Goal: Navigation & Orientation: Find specific page/section

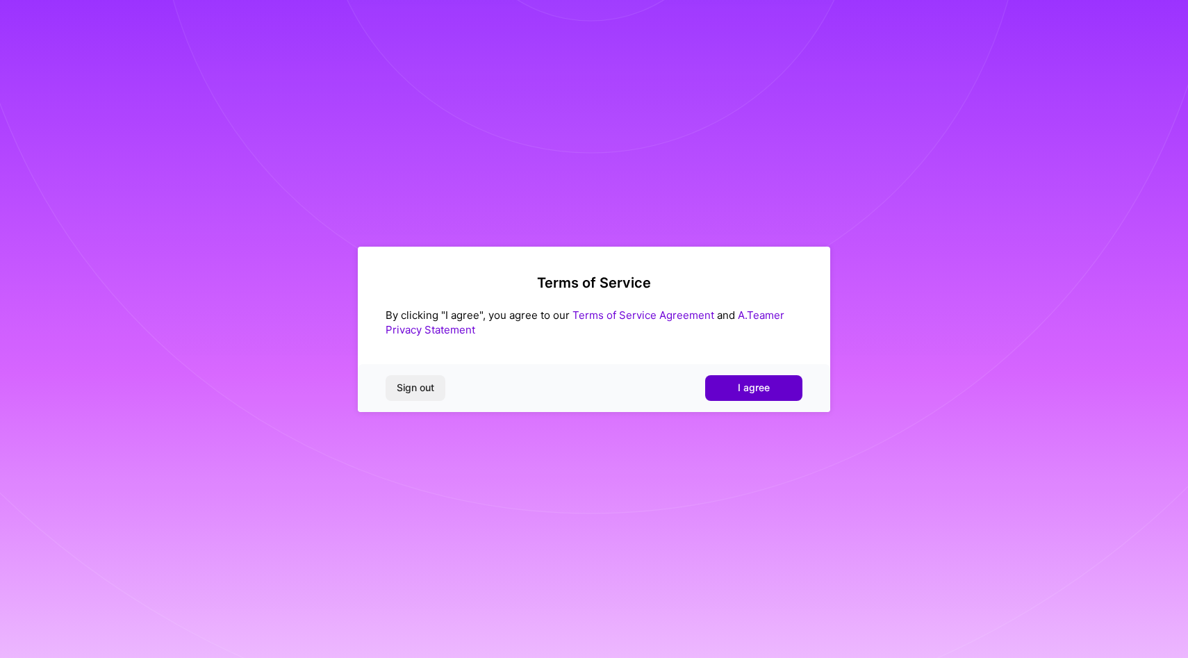
click at [762, 396] on button "I agree" at bounding box center [753, 387] width 97 height 25
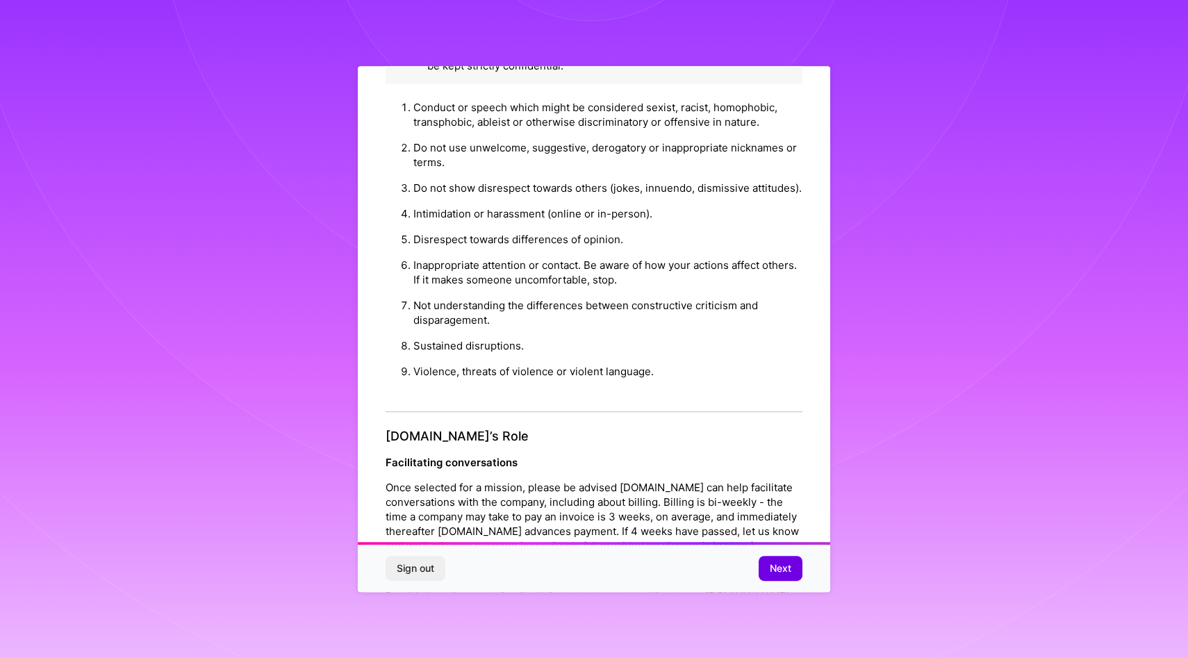
scroll to position [1378, 0]
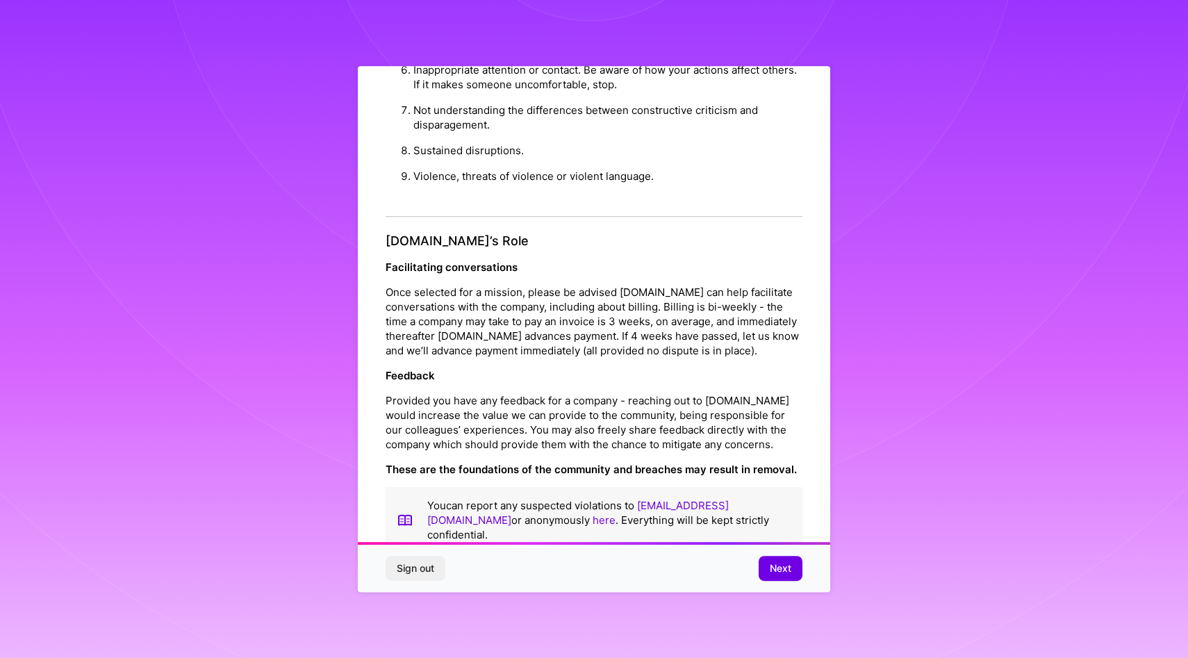
click at [755, 565] on div "Sign out Next" at bounding box center [594, 568] width 472 height 47
click at [770, 574] on span "Next" at bounding box center [781, 568] width 22 height 14
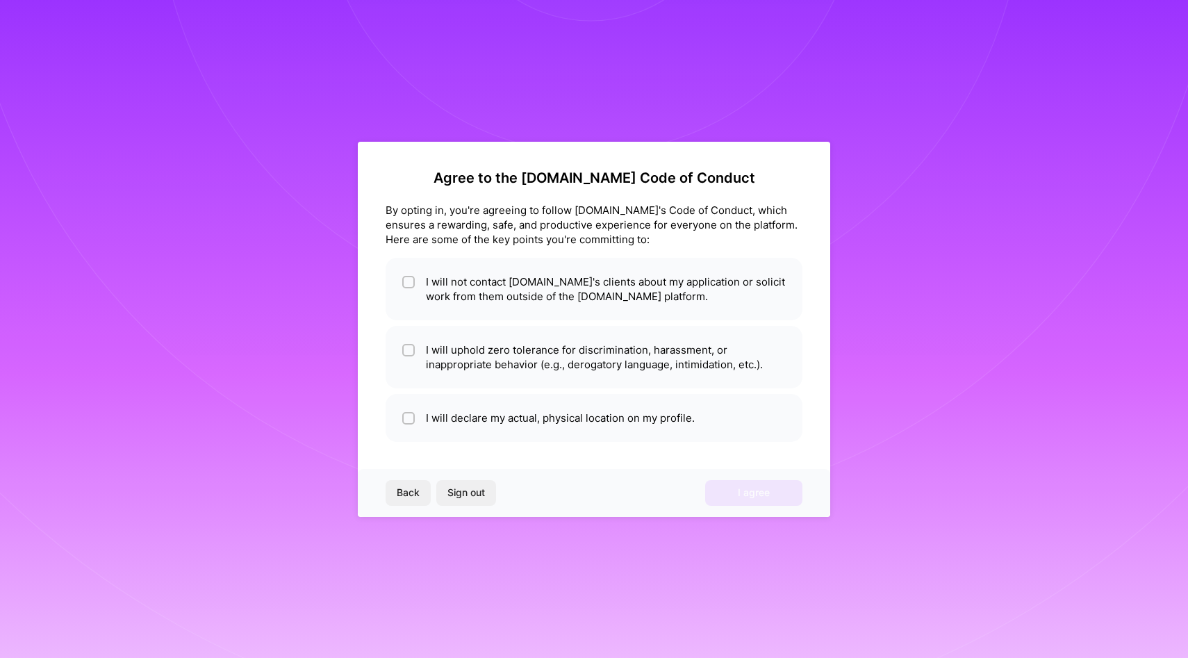
scroll to position [0, 0]
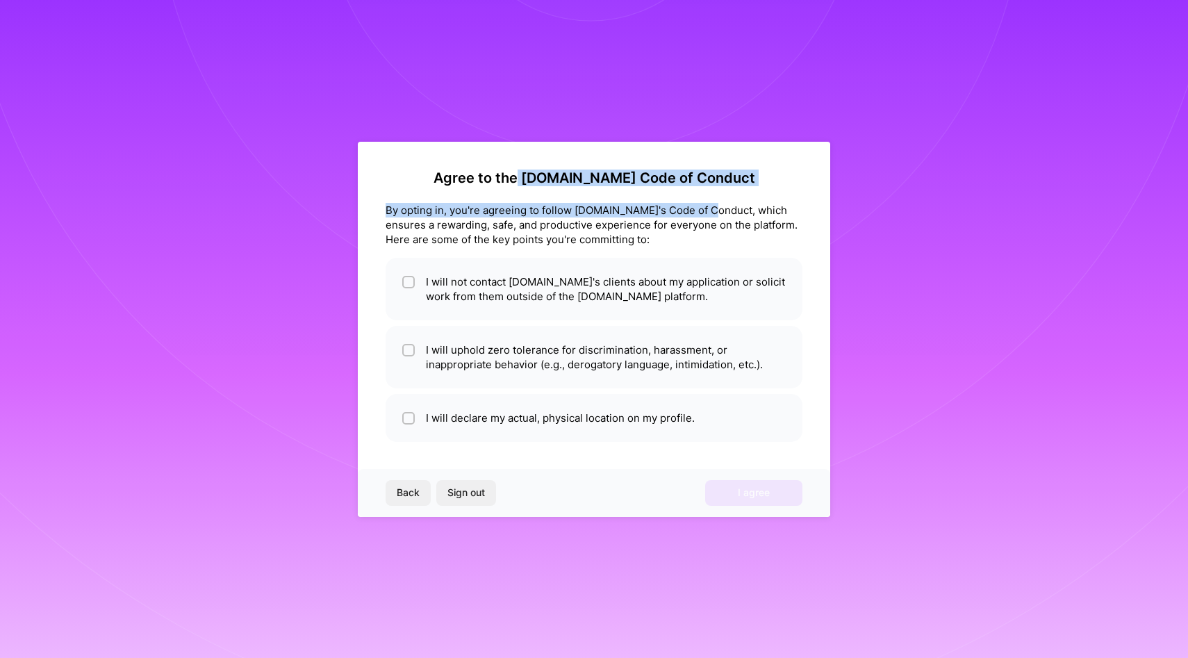
drag, startPoint x: 548, startPoint y: 185, endPoint x: 704, endPoint y: 203, distance: 156.6
click at [704, 203] on div "Agree to the [DOMAIN_NAME] Code of Conduct By opting in, you're agreeing to fol…" at bounding box center [593, 305] width 417 height 272
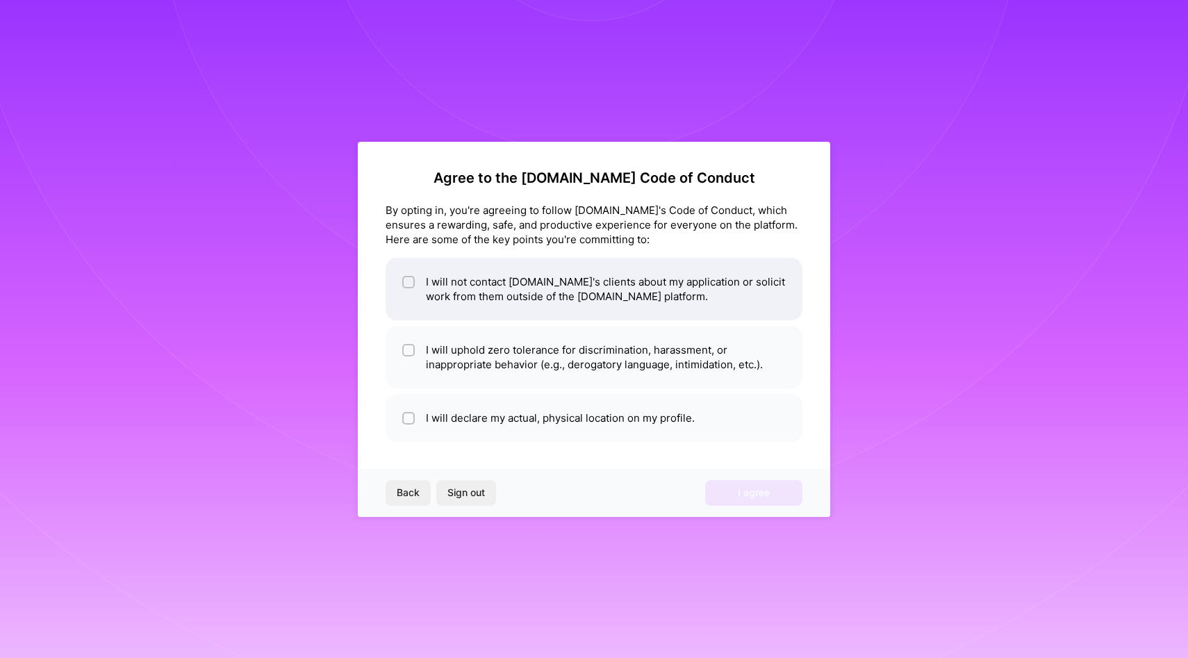
click at [568, 302] on li "I will not contact [DOMAIN_NAME]'s clients about my application or solicit work…" at bounding box center [593, 289] width 417 height 63
checkbox input "true"
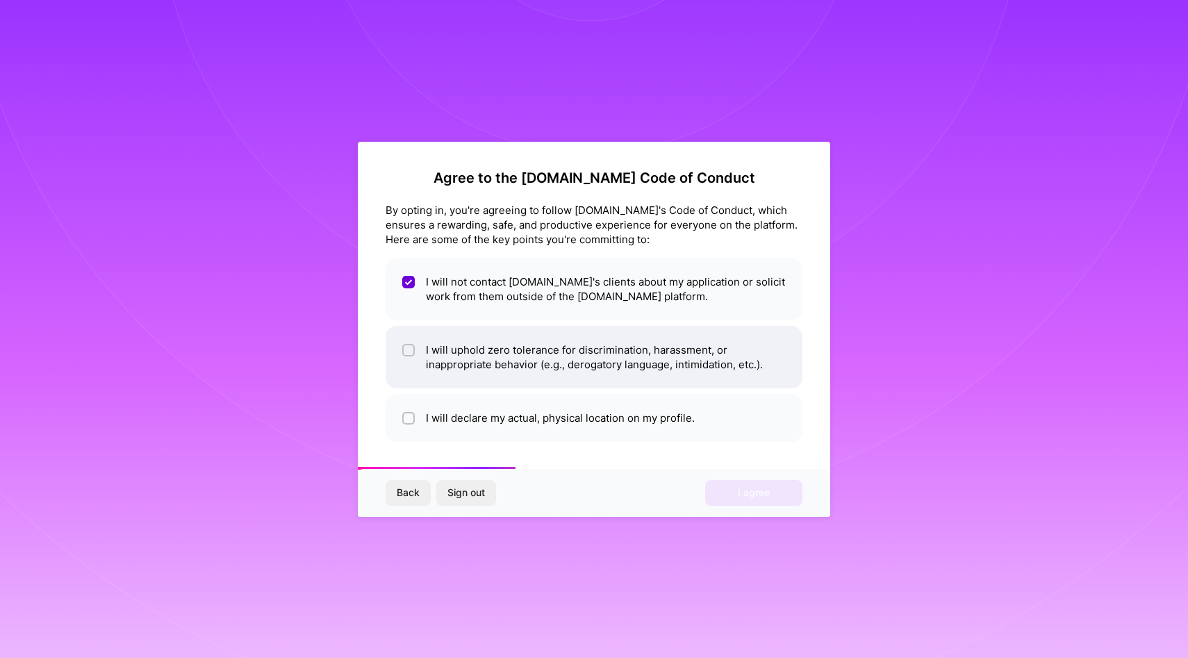
click at [563, 354] on li "I will uphold zero tolerance for discrimination, harassment, or inappropriate b…" at bounding box center [593, 357] width 417 height 63
checkbox input "true"
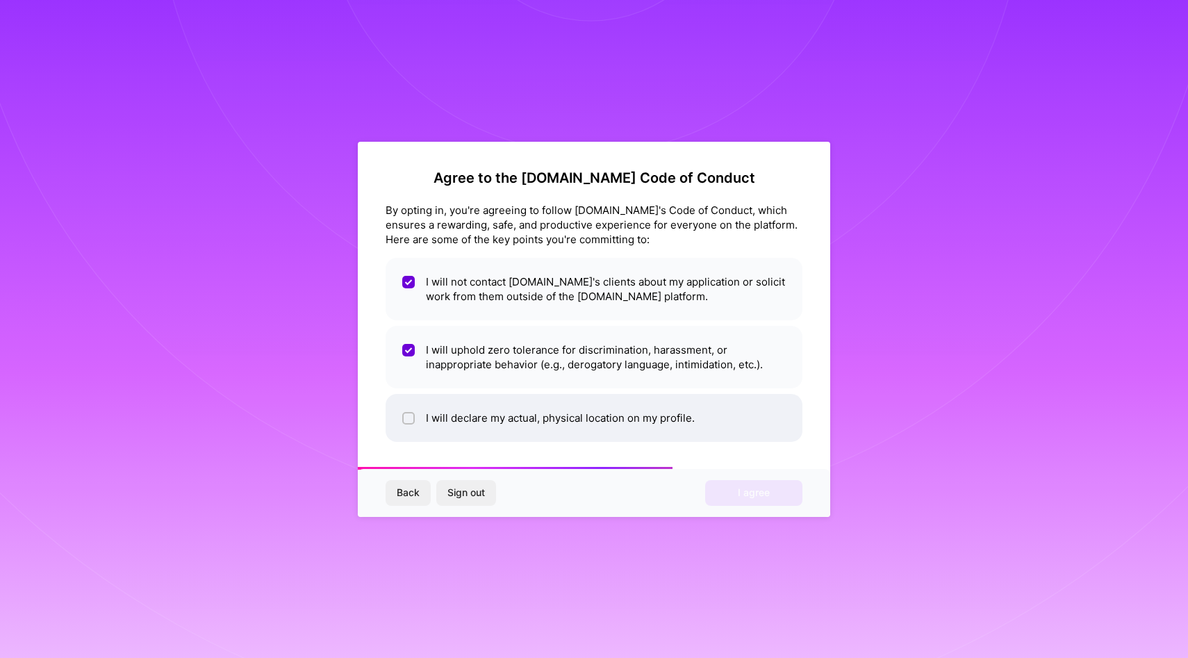
click at [563, 412] on li "I will declare my actual, physical location on my profile." at bounding box center [593, 418] width 417 height 48
checkbox input "true"
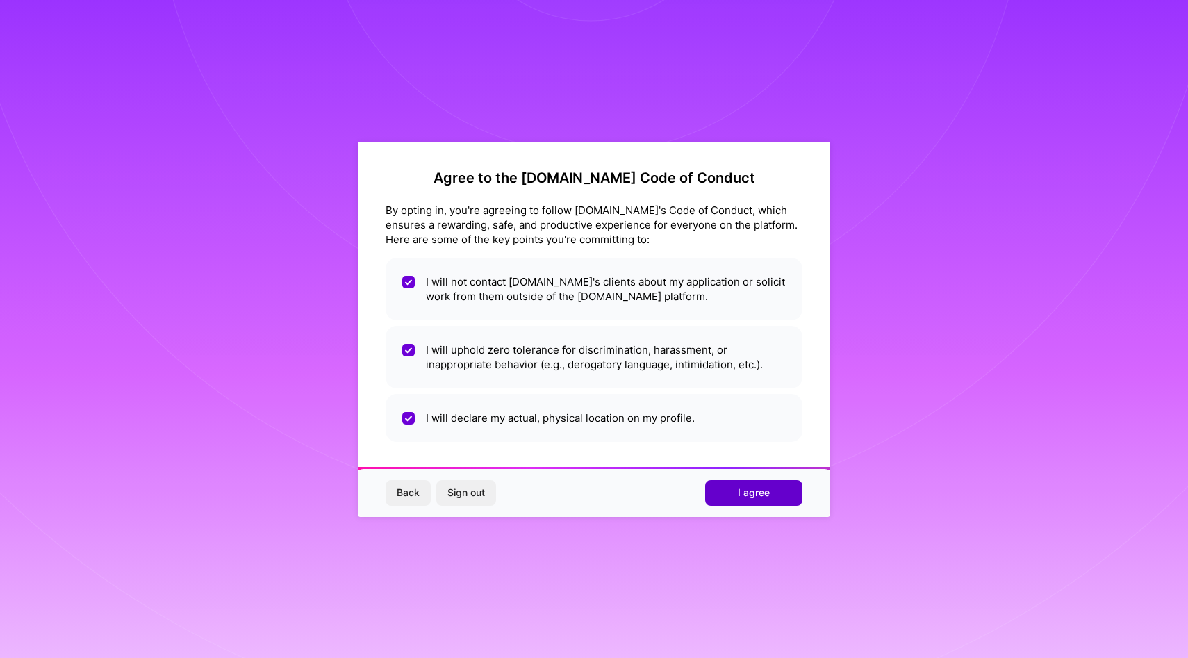
click at [742, 502] on button "I agree" at bounding box center [753, 492] width 97 height 25
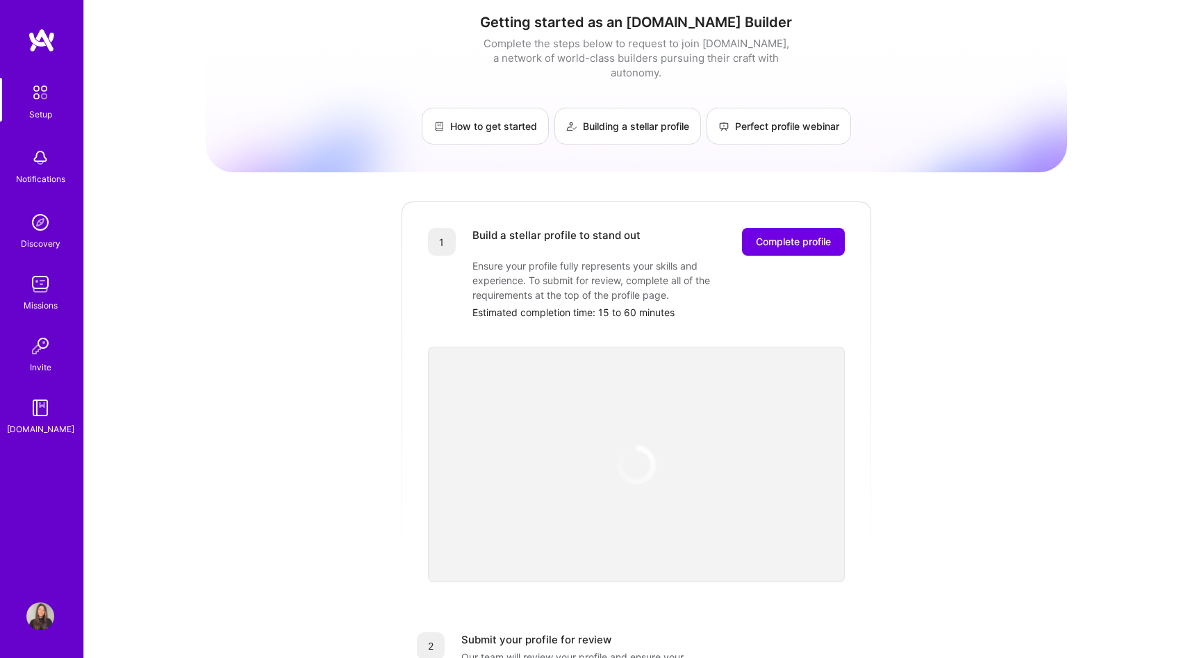
scroll to position [8, 0]
click at [35, 359] on img at bounding box center [40, 346] width 28 height 28
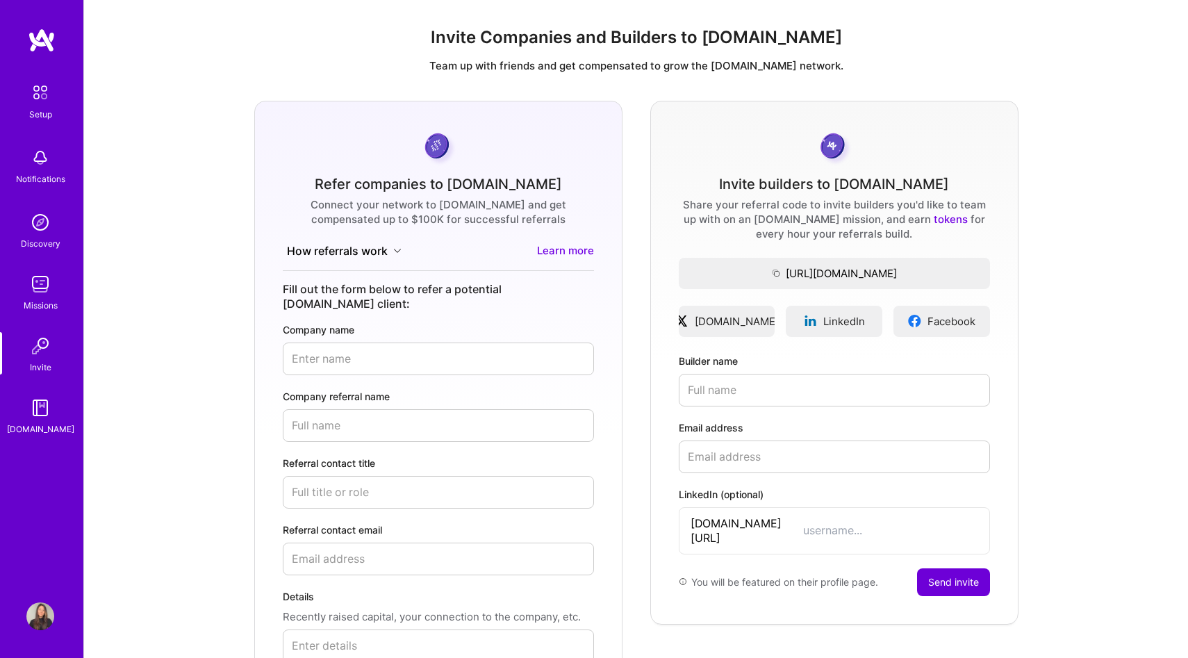
click at [35, 311] on div "Missions" at bounding box center [41, 305] width 34 height 15
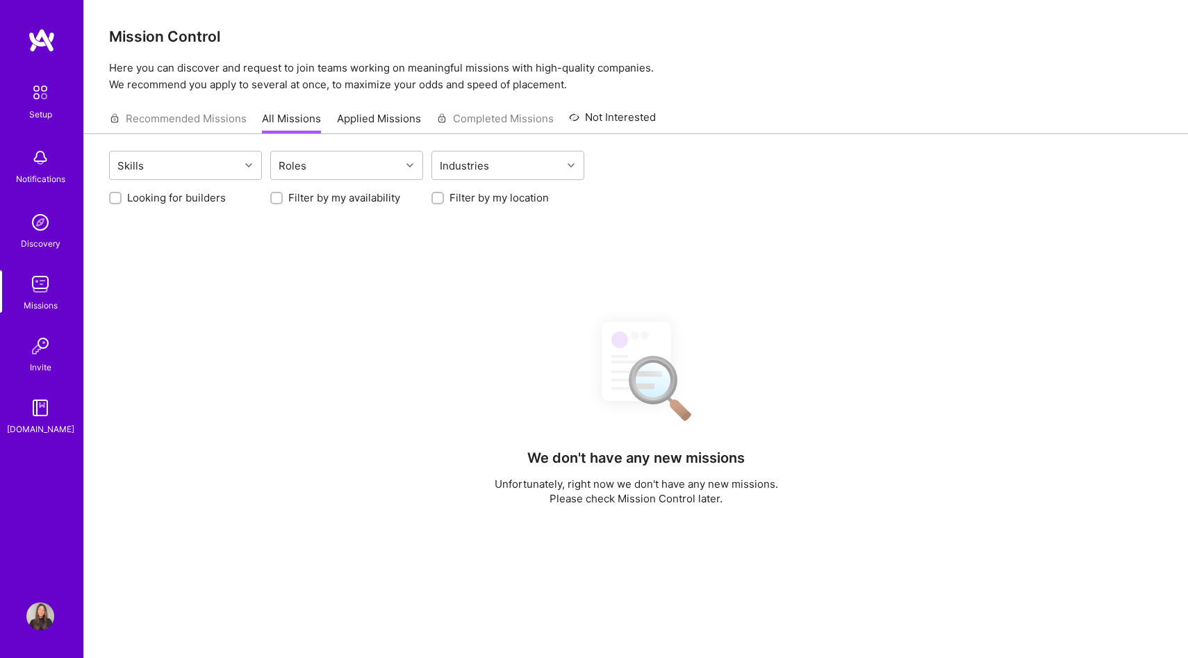
click at [38, 90] on img at bounding box center [40, 92] width 29 height 29
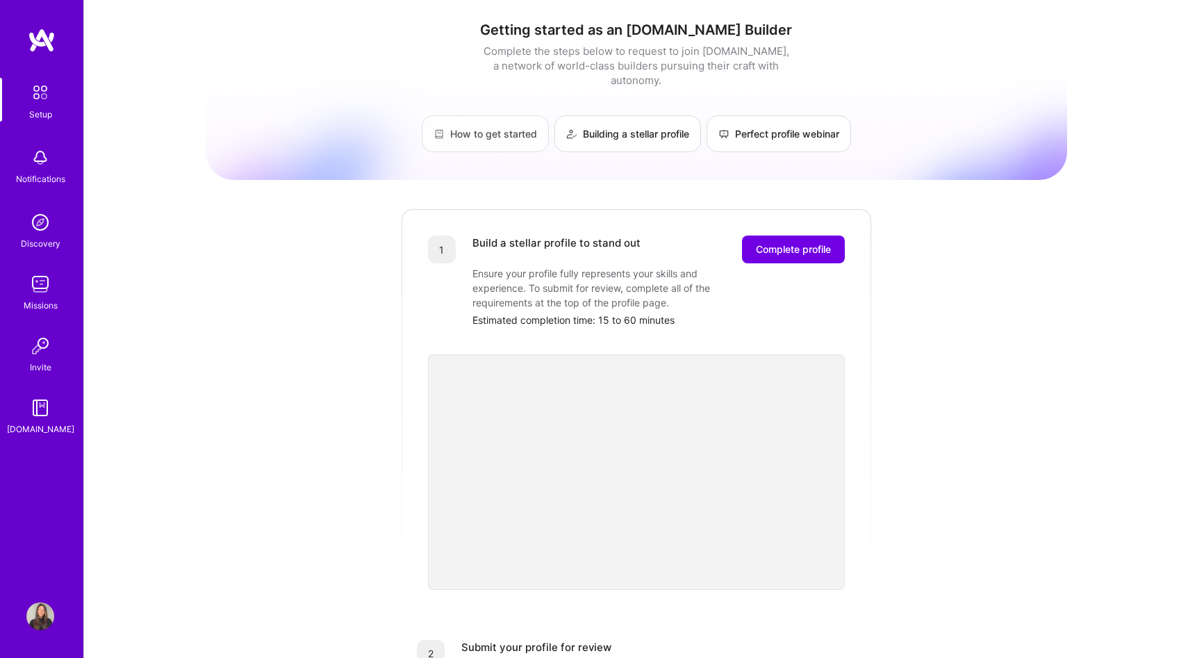
click at [449, 131] on link "How to get started" at bounding box center [485, 133] width 127 height 37
